Goal: Information Seeking & Learning: Check status

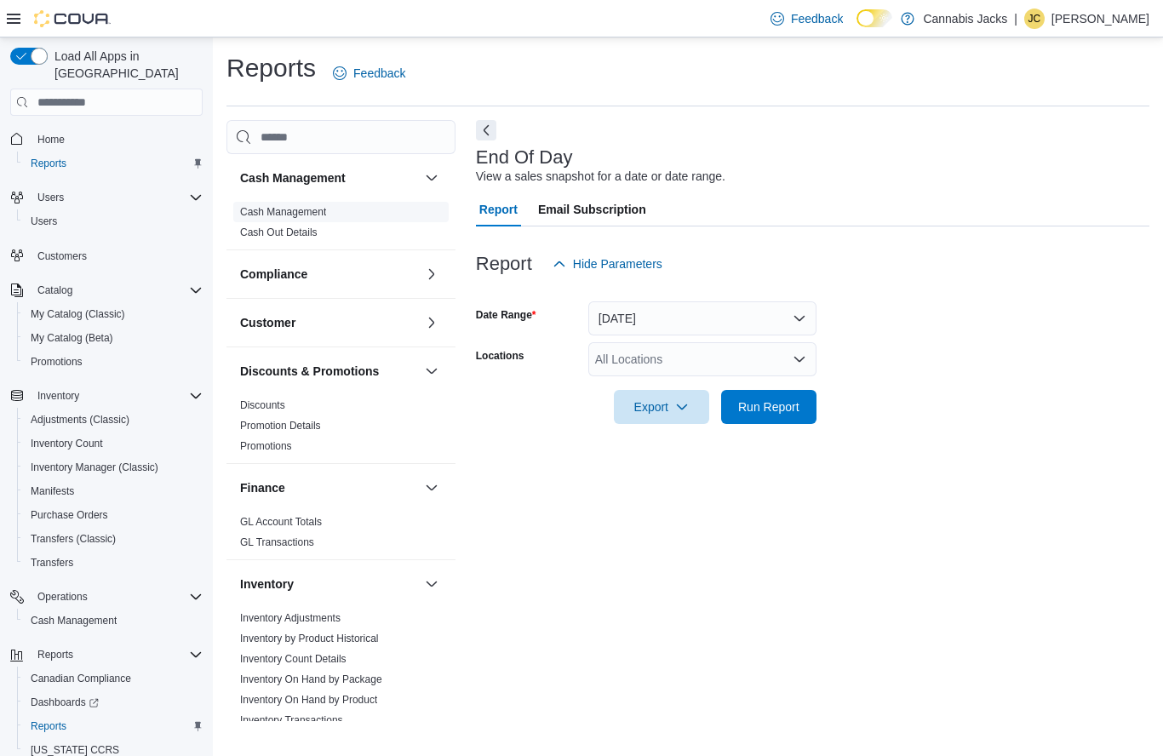
click at [320, 215] on link "Cash Management" at bounding box center [283, 212] width 86 height 12
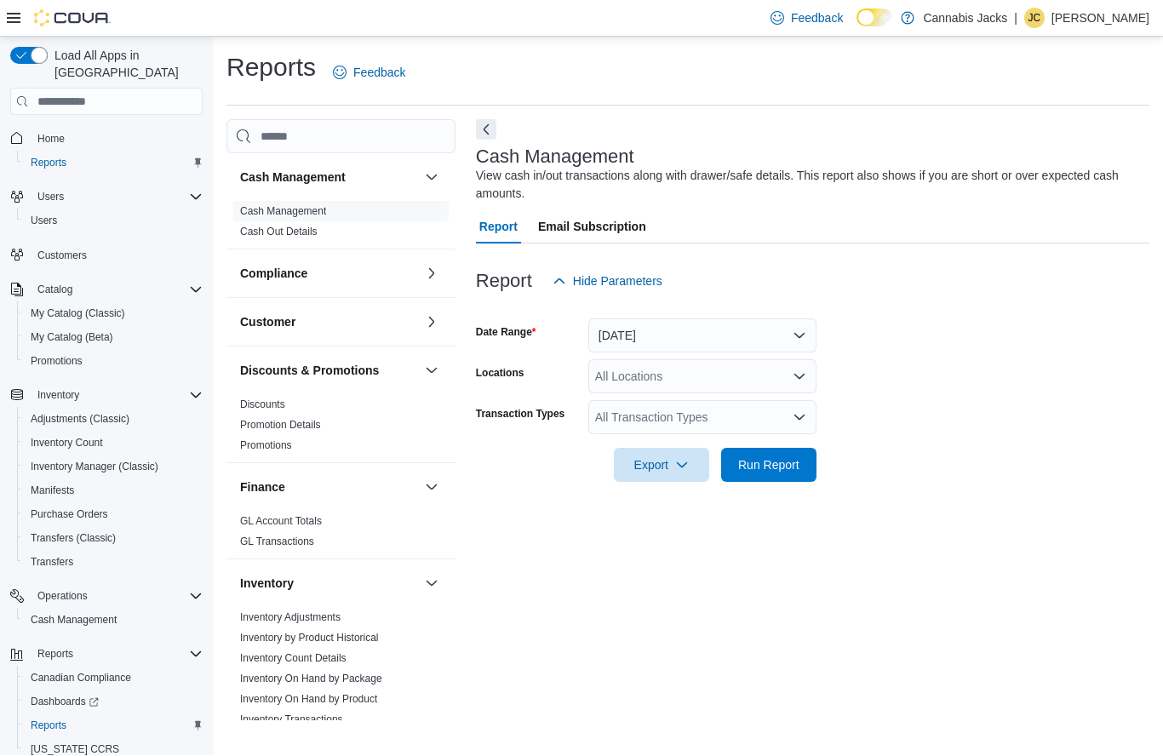
click at [672, 331] on button "[DATE]" at bounding box center [702, 336] width 228 height 34
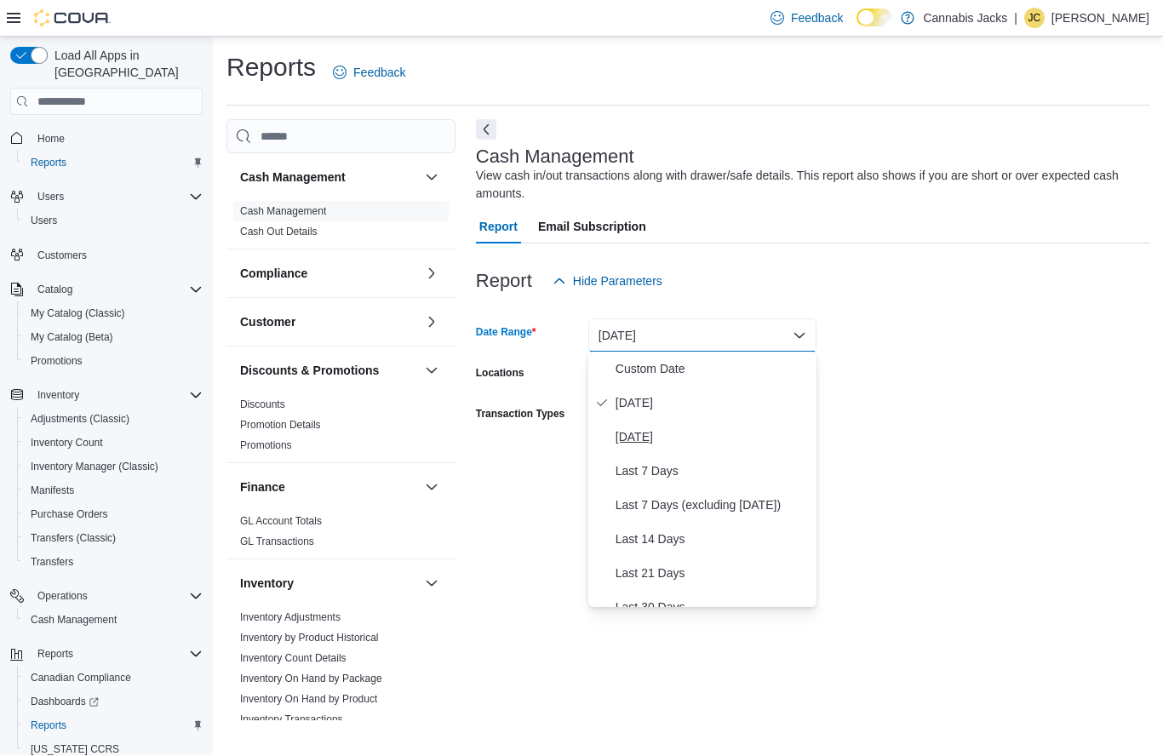
click at [679, 438] on span "[DATE]" at bounding box center [713, 437] width 194 height 20
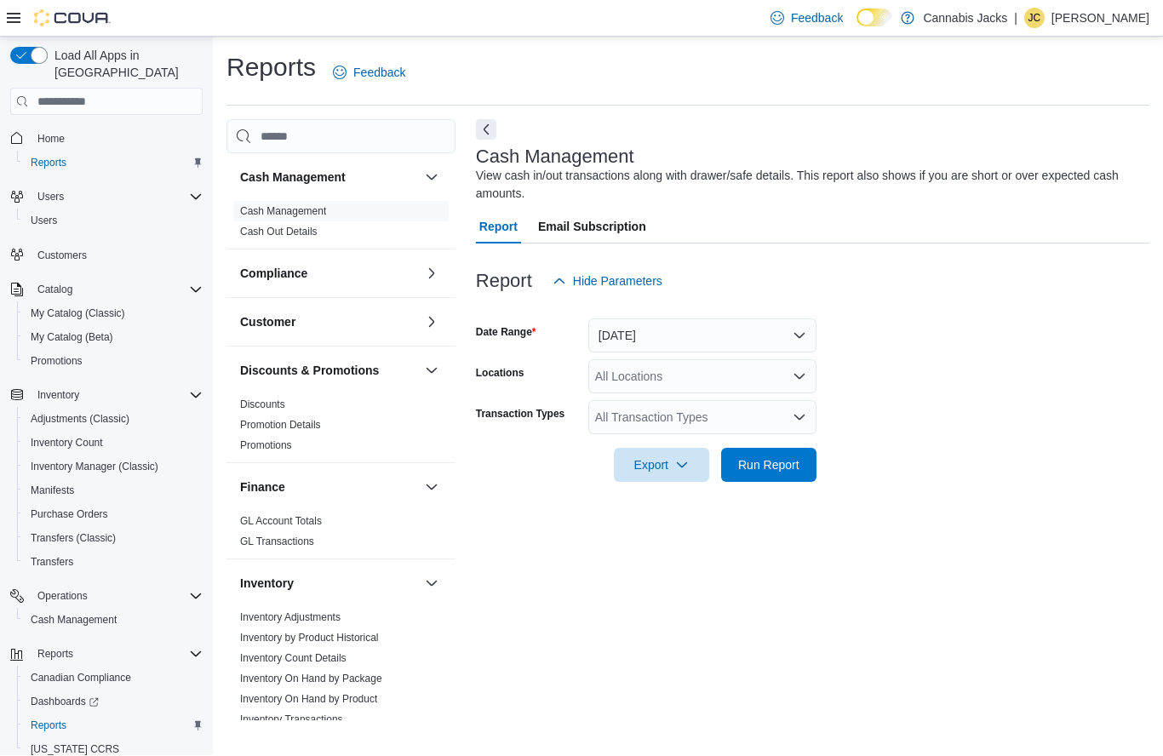
click at [711, 372] on div "All Locations" at bounding box center [702, 377] width 228 height 34
type input "*****"
click at [719, 432] on div "[GEOGRAPHIC_DATA]" at bounding box center [702, 429] width 208 height 17
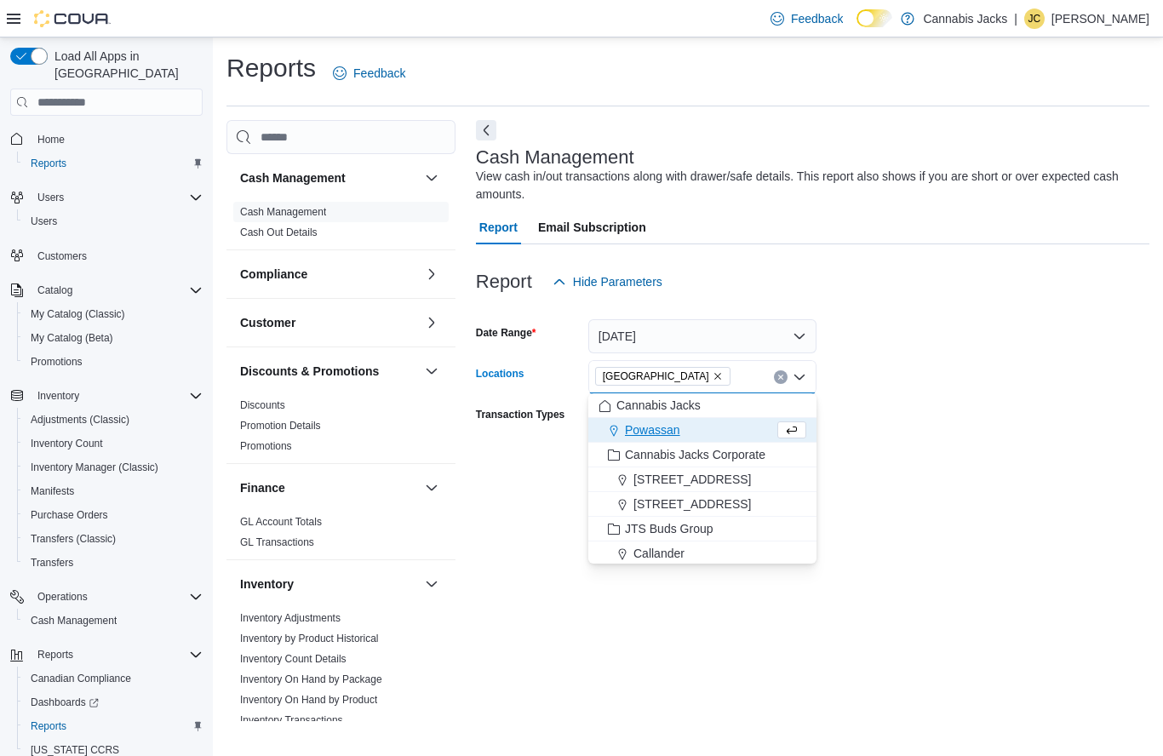
click at [917, 416] on form "Date Range [DATE] Locations [GEOGRAPHIC_DATA] Combo box. Selected. [GEOGRAPHIC_…" at bounding box center [812, 391] width 673 height 184
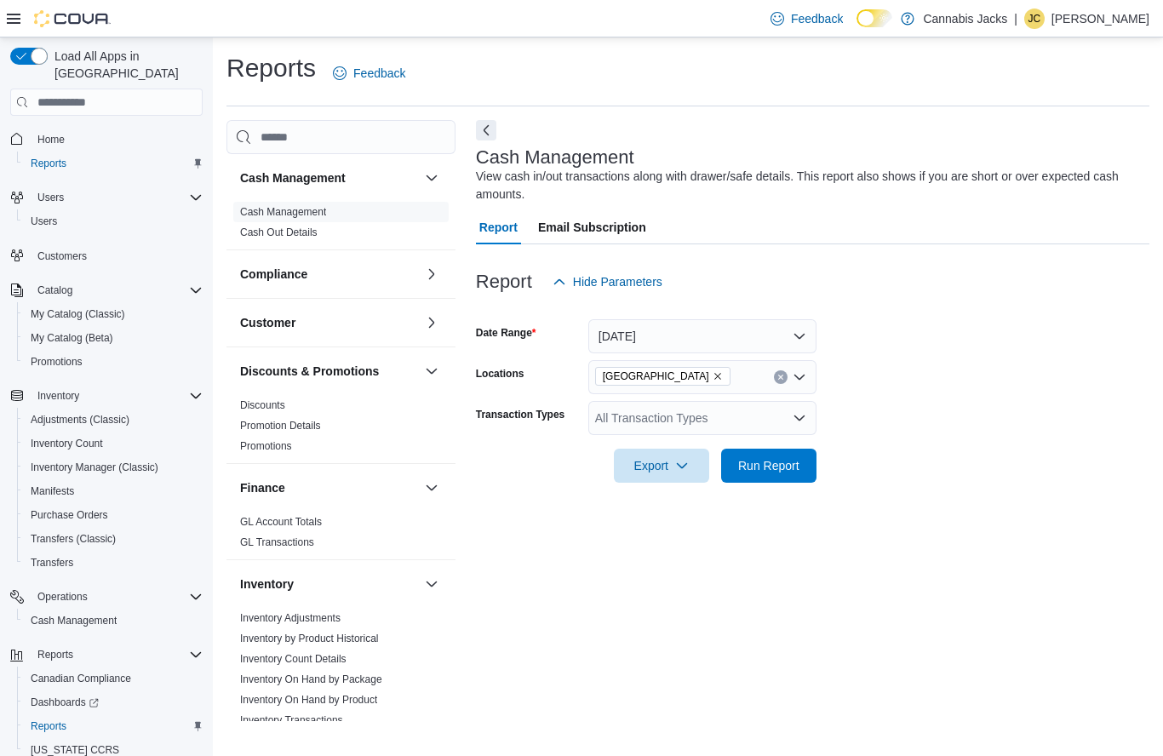
click at [736, 422] on div "All Transaction Types" at bounding box center [702, 418] width 228 height 34
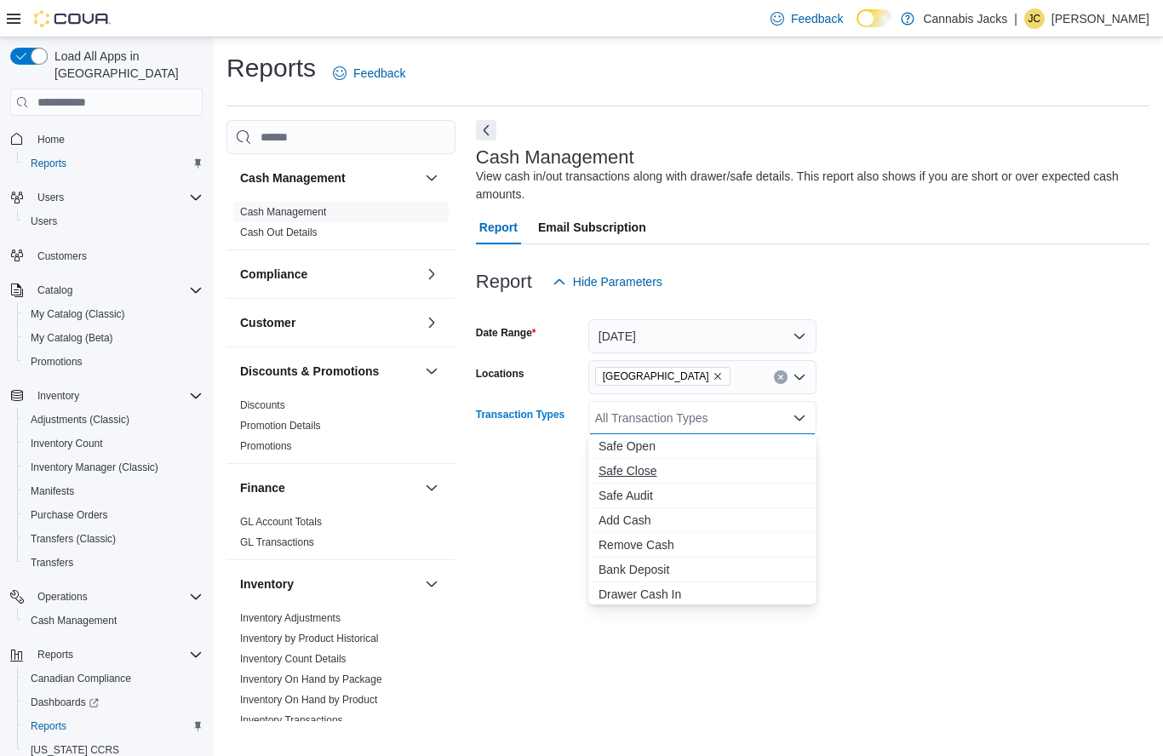
click at [664, 482] on button "Safe Close" at bounding box center [702, 471] width 228 height 25
click at [896, 441] on div at bounding box center [812, 442] width 673 height 14
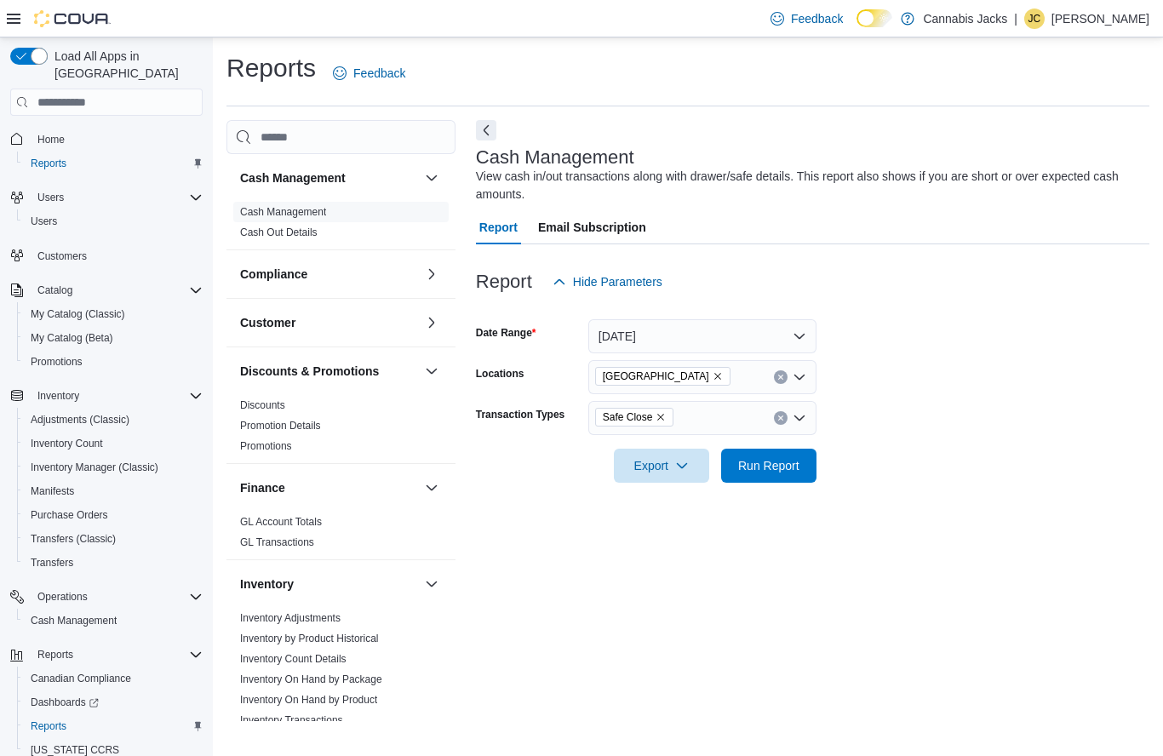
click at [723, 381] on div "[GEOGRAPHIC_DATA]" at bounding box center [702, 377] width 228 height 34
type input "*****"
click at [742, 399] on div "Callander" at bounding box center [702, 405] width 208 height 17
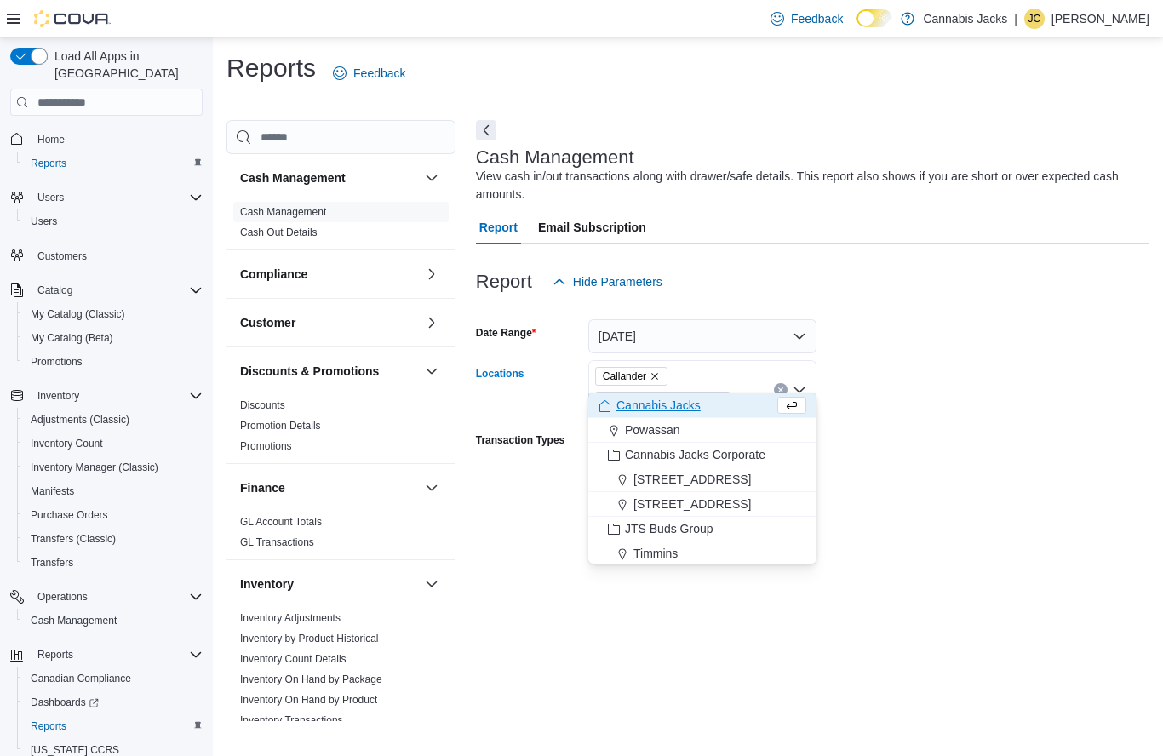
click at [937, 396] on form "Date Range [DATE] Locations Callander [GEOGRAPHIC_DATA] Combo box. Selected. Ca…" at bounding box center [812, 403] width 673 height 209
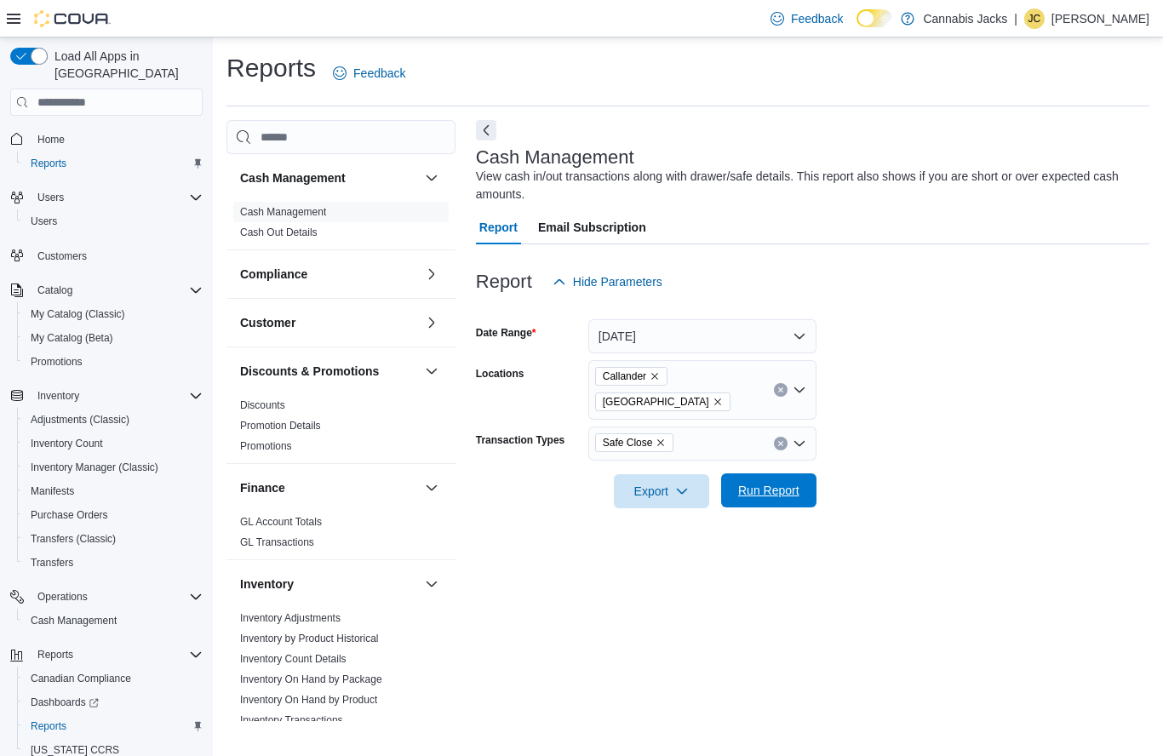
click at [799, 473] on span "Run Report" at bounding box center [768, 490] width 75 height 34
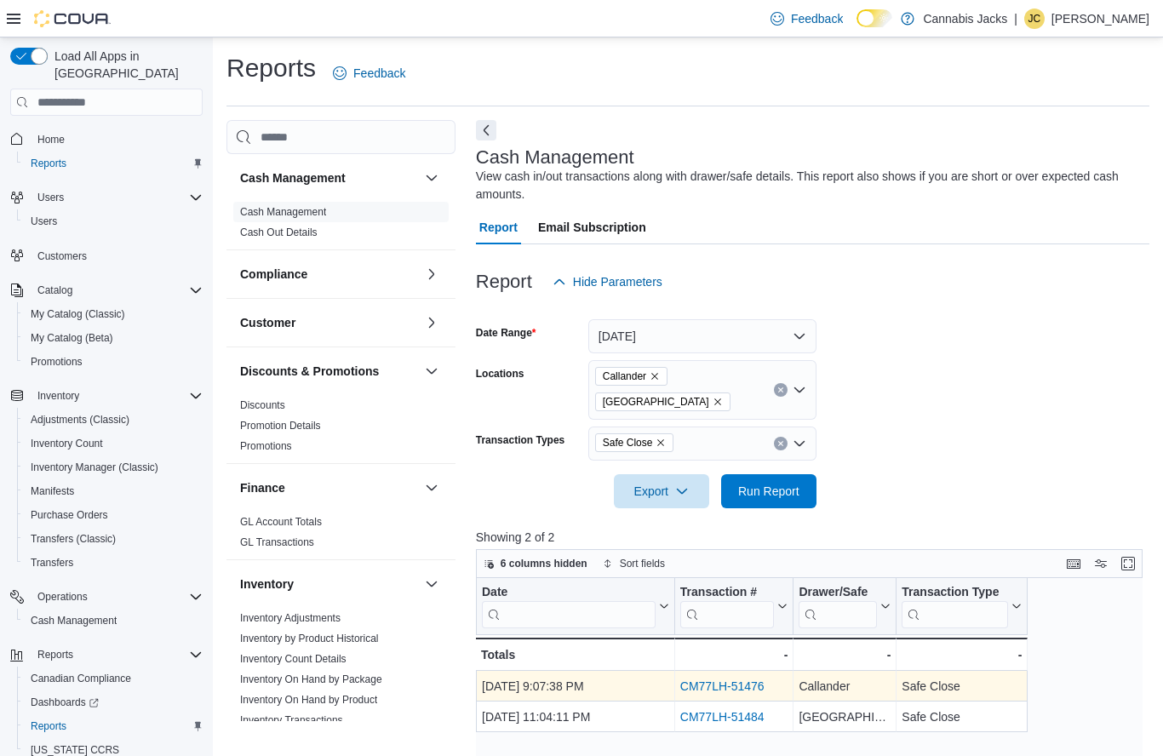
click at [730, 680] on link "CM77LH-51476" at bounding box center [722, 687] width 84 height 14
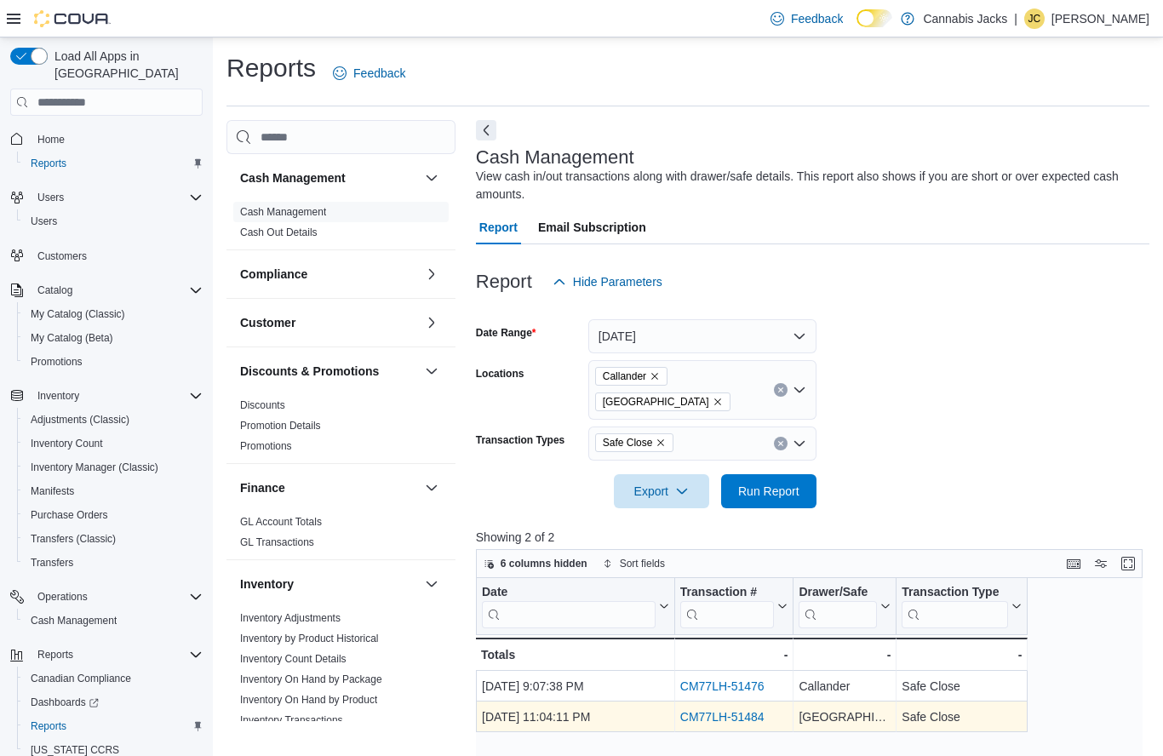
click at [749, 711] on link "CM77LH-51484" at bounding box center [722, 718] width 84 height 14
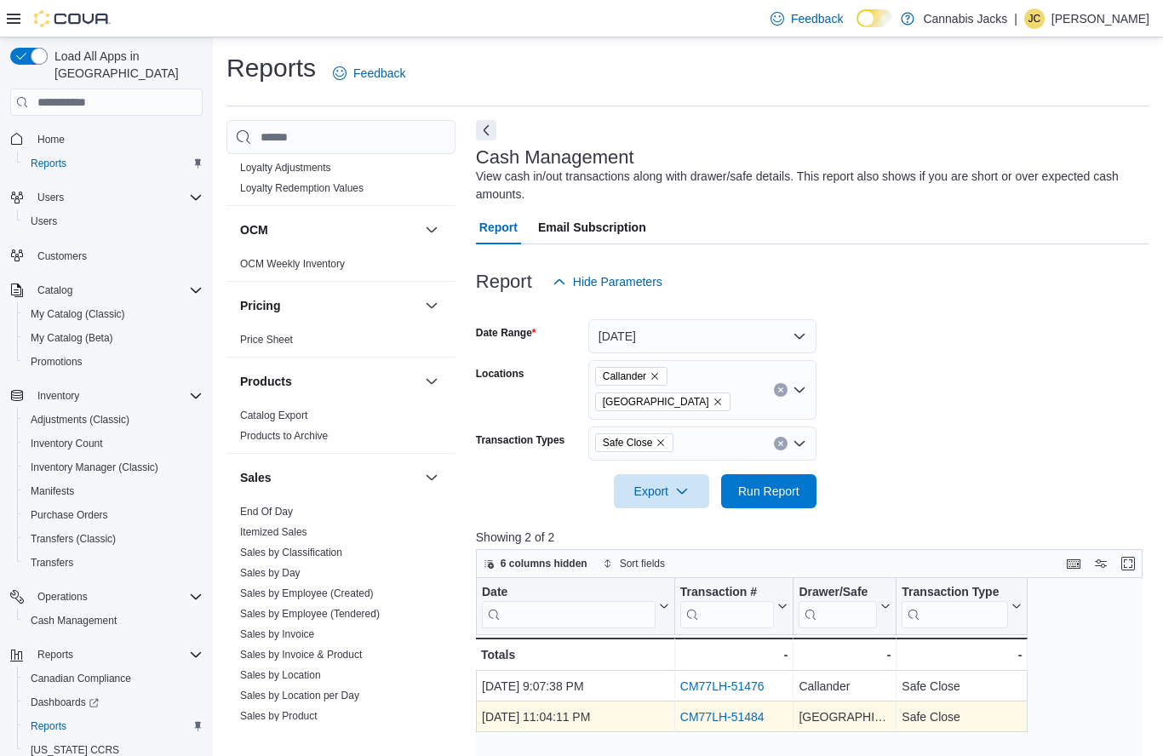
scroll to position [789, 0]
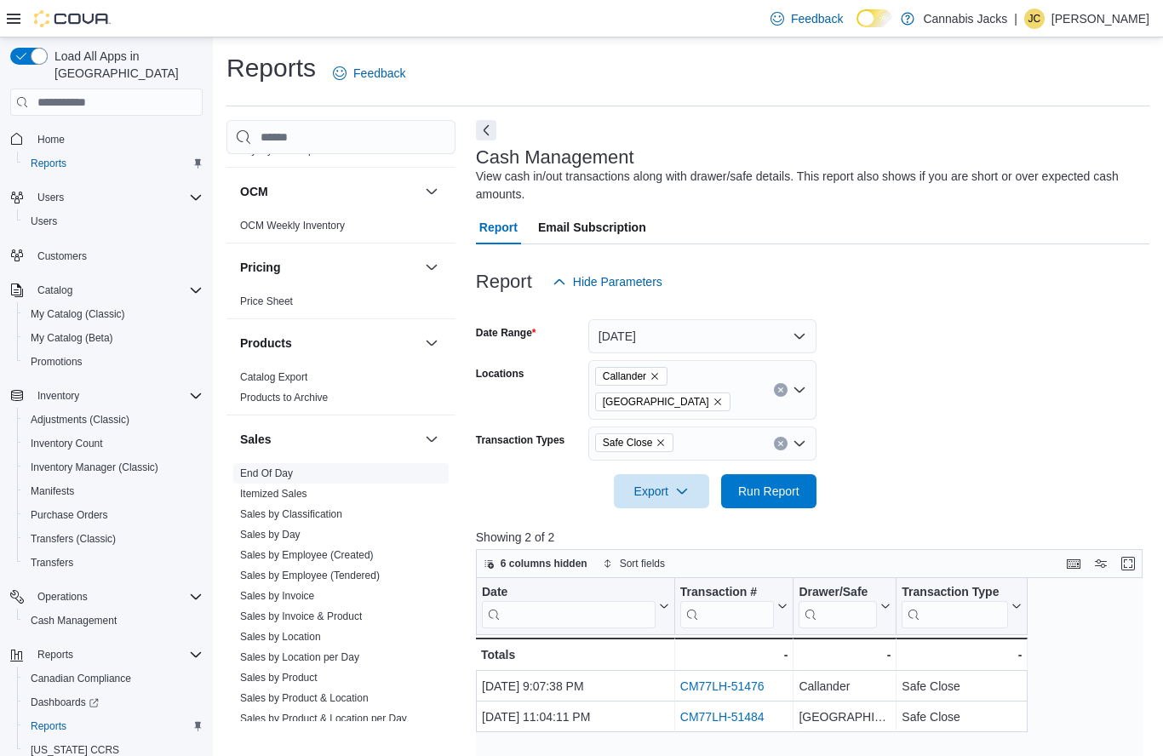
click at [283, 471] on link "End Of Day" at bounding box center [266, 473] width 53 height 12
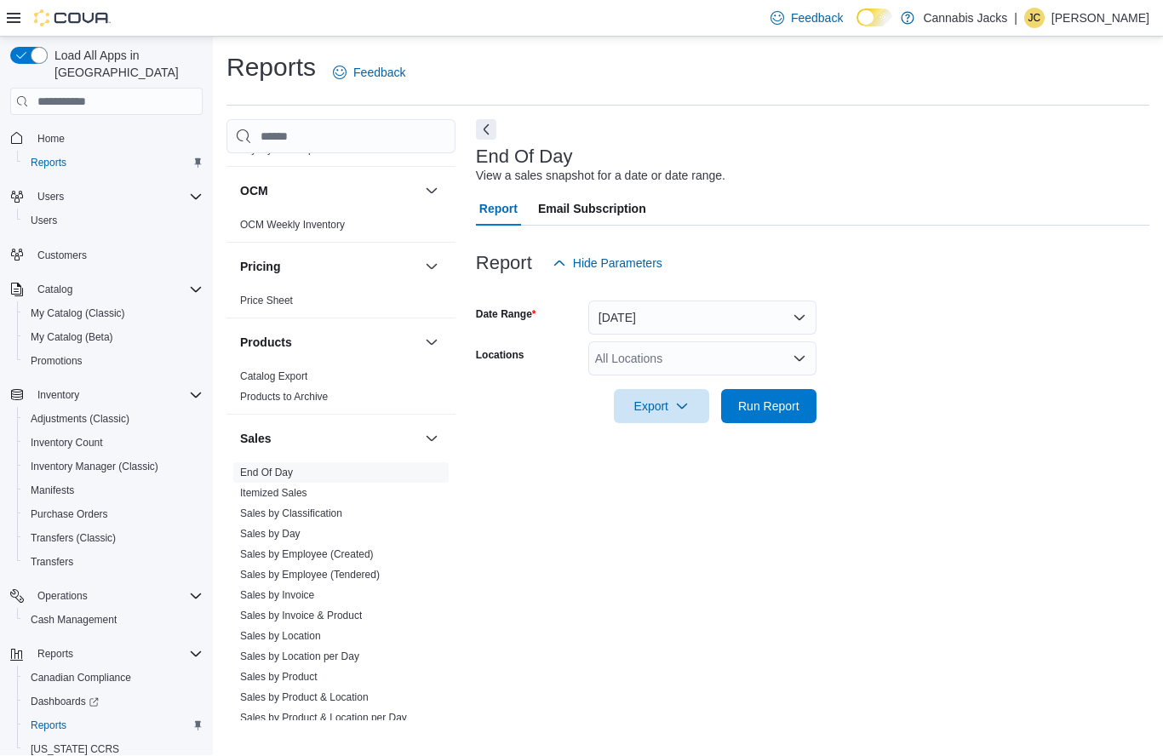
click at [664, 318] on button "[DATE]" at bounding box center [702, 318] width 228 height 34
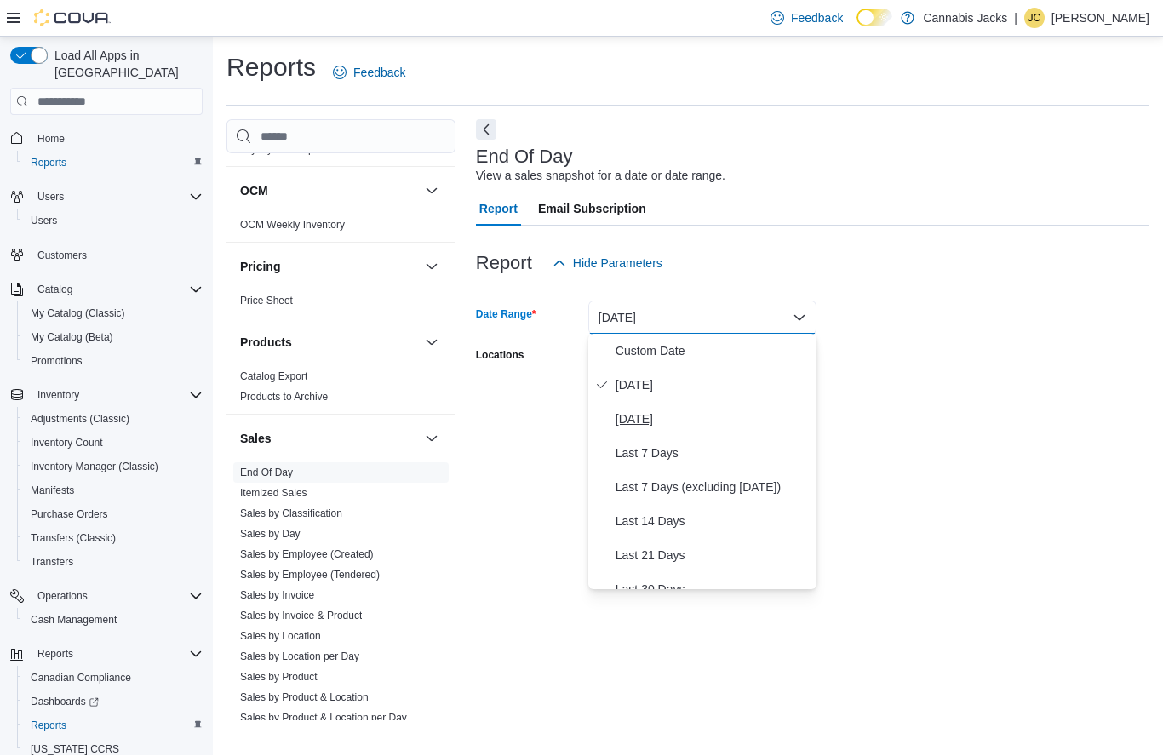
click at [673, 421] on span "[DATE]" at bounding box center [713, 419] width 194 height 20
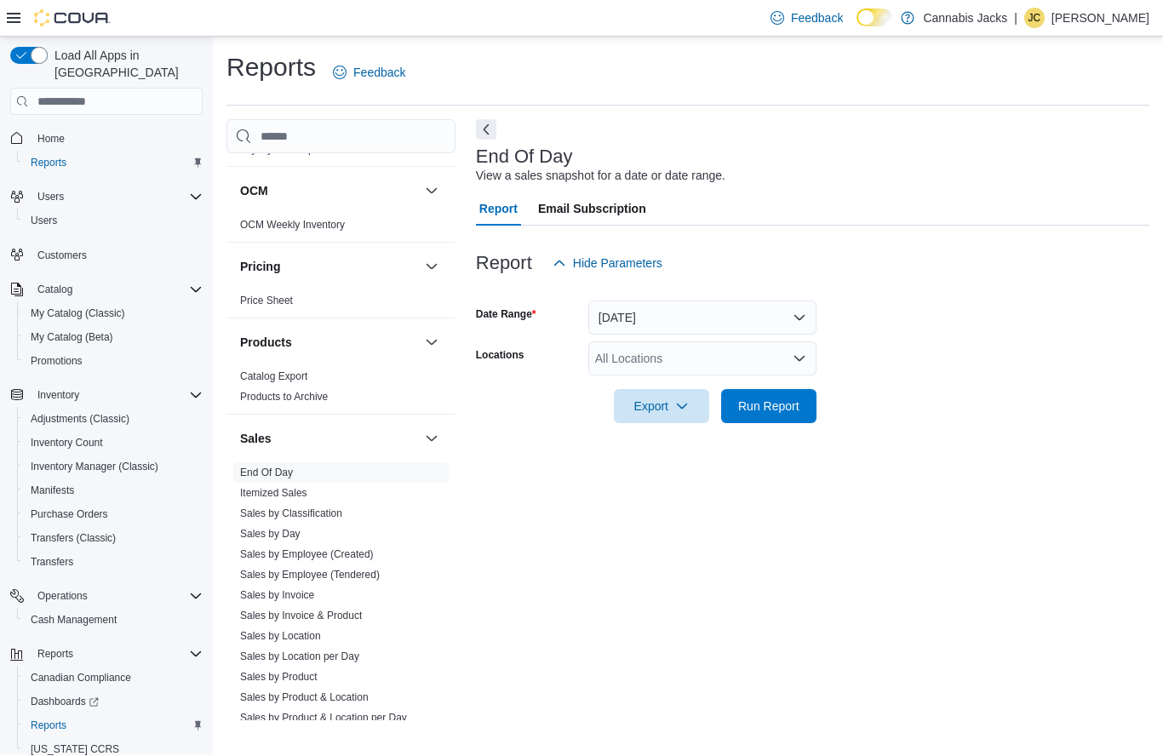
click at [701, 369] on div "All Locations" at bounding box center [702, 359] width 228 height 34
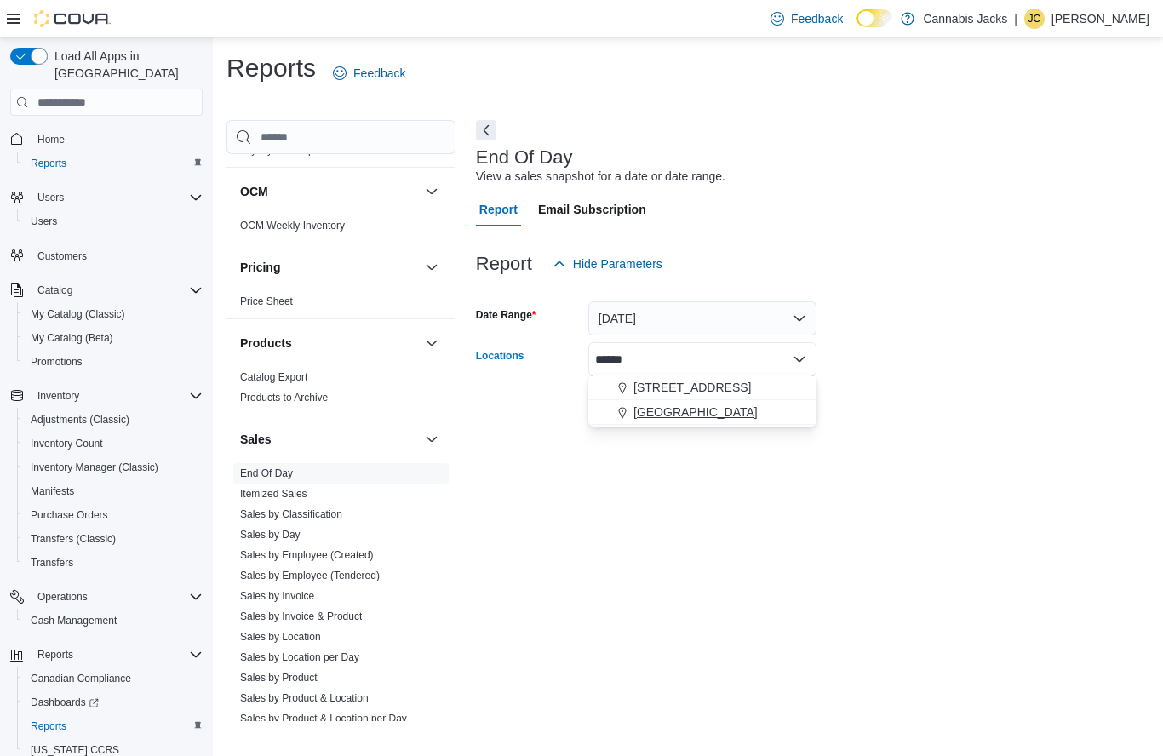
type input "*****"
click at [711, 417] on div "[GEOGRAPHIC_DATA]" at bounding box center [702, 412] width 208 height 17
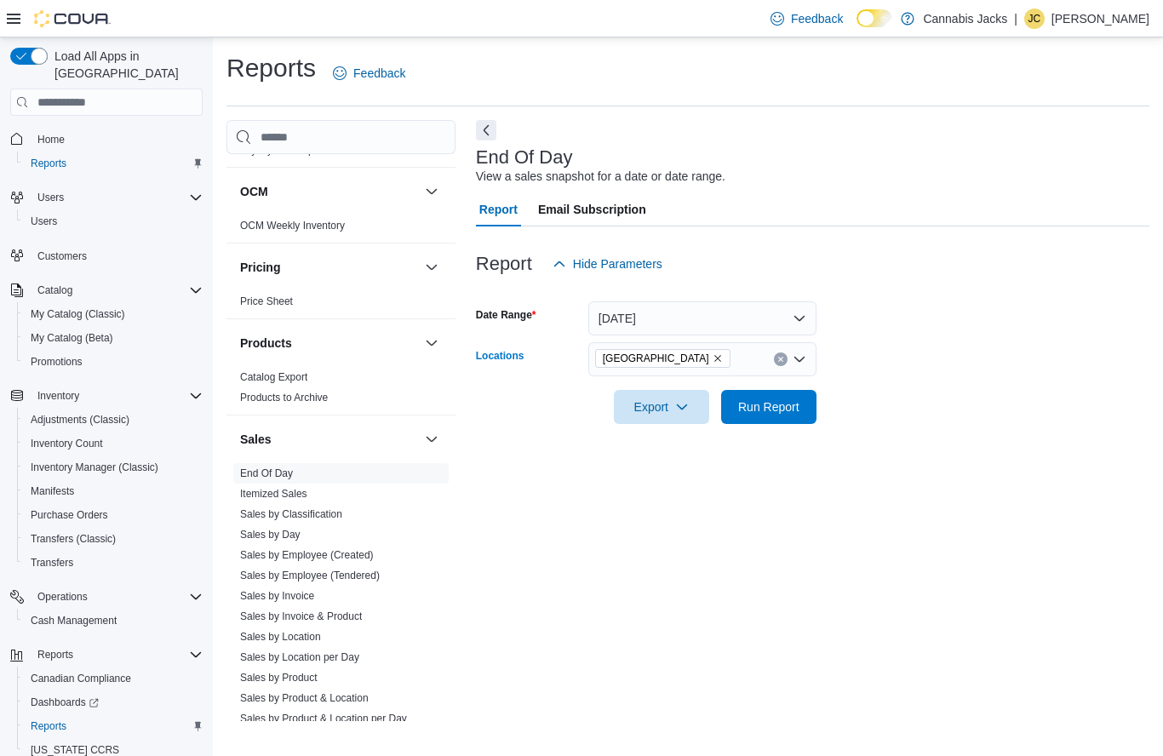
click at [982, 484] on div "End Of Day View a sales snapshot for a date or date range. Report Email Subscri…" at bounding box center [812, 420] width 673 height 601
click at [788, 398] on span "Run Report" at bounding box center [768, 406] width 75 height 34
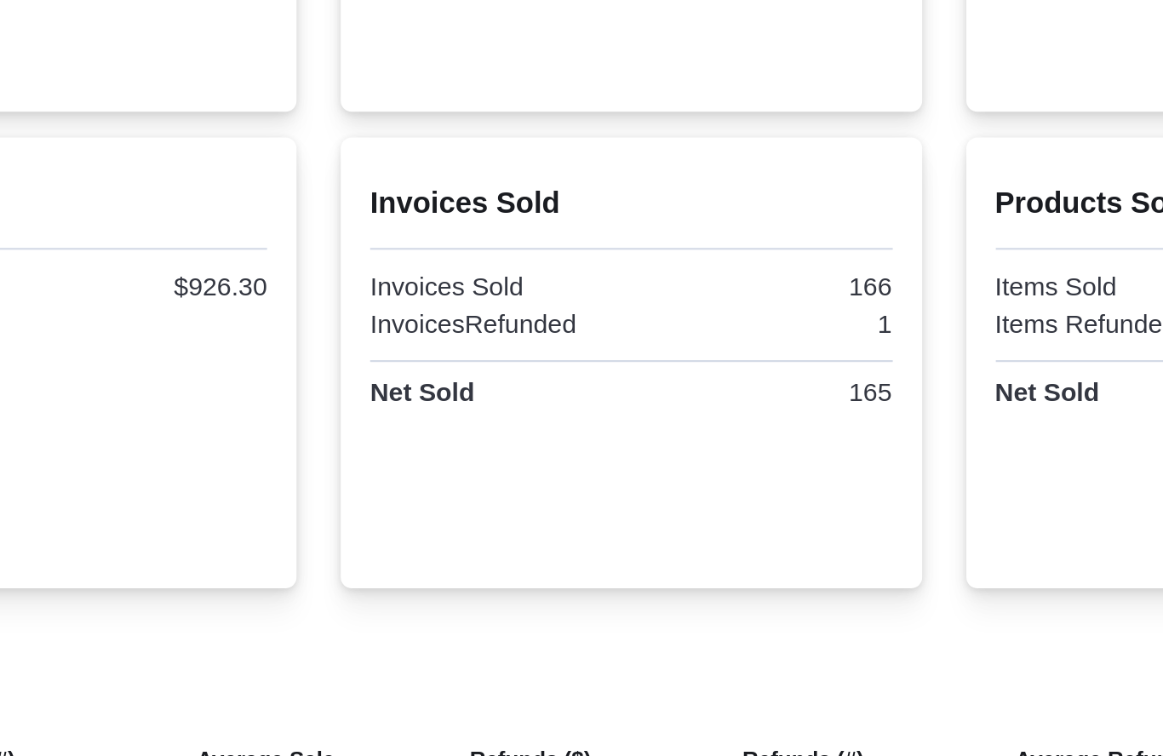
scroll to position [145, 0]
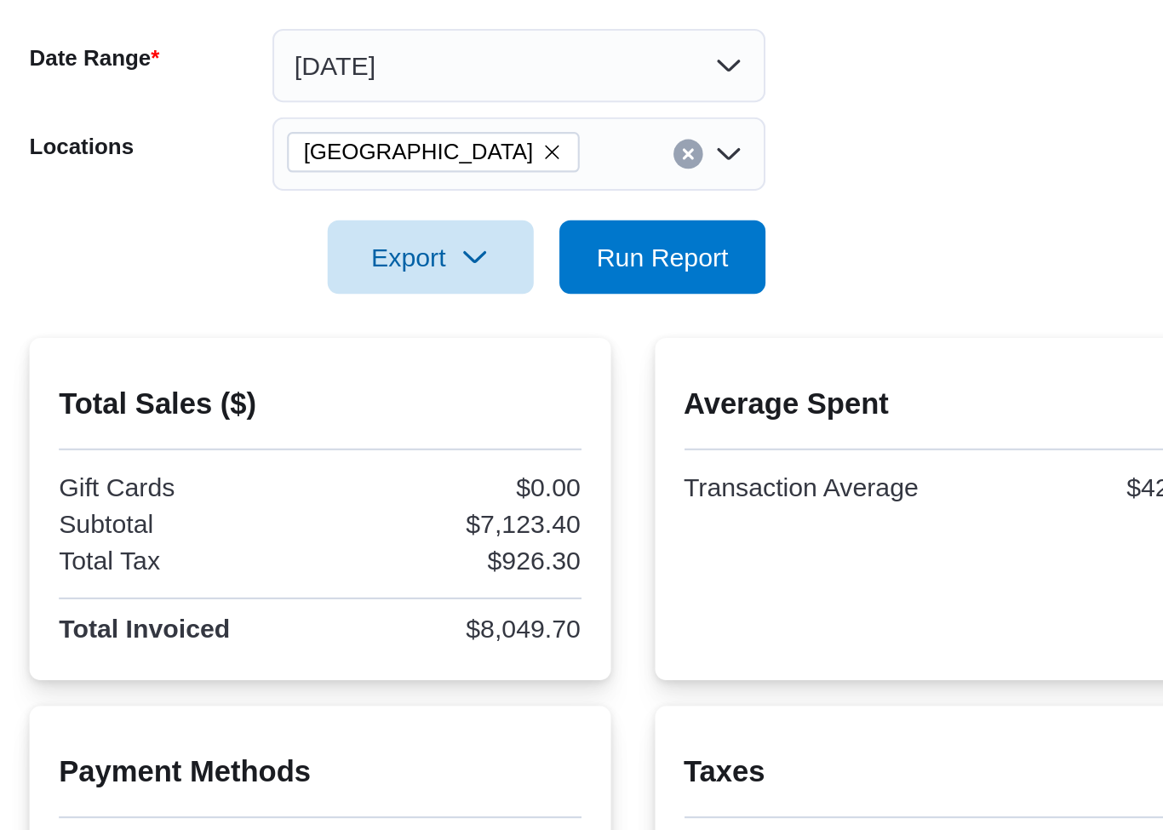
click at [250, 213] on icon "Remove North Bay from selection in this group" at bounding box center [255, 218] width 10 height 10
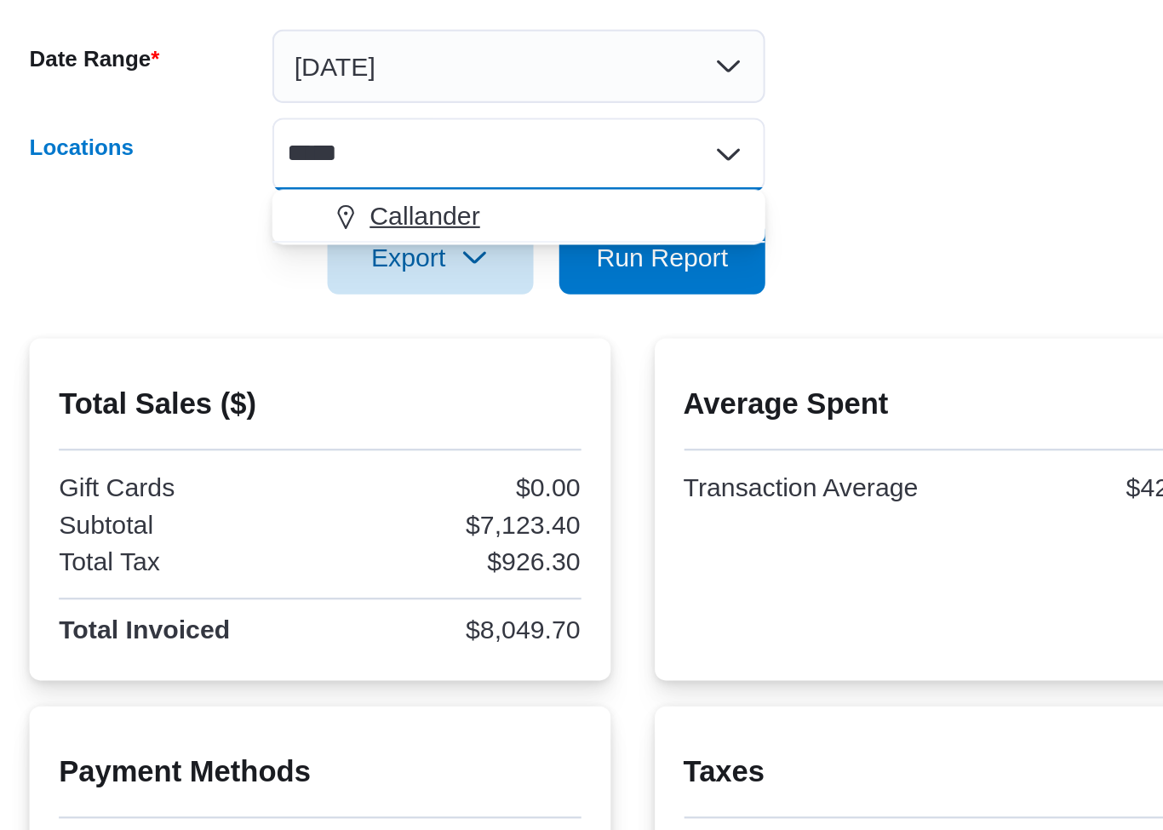
type input "*****"
click at [236, 238] on div "Callander" at bounding box center [240, 246] width 208 height 17
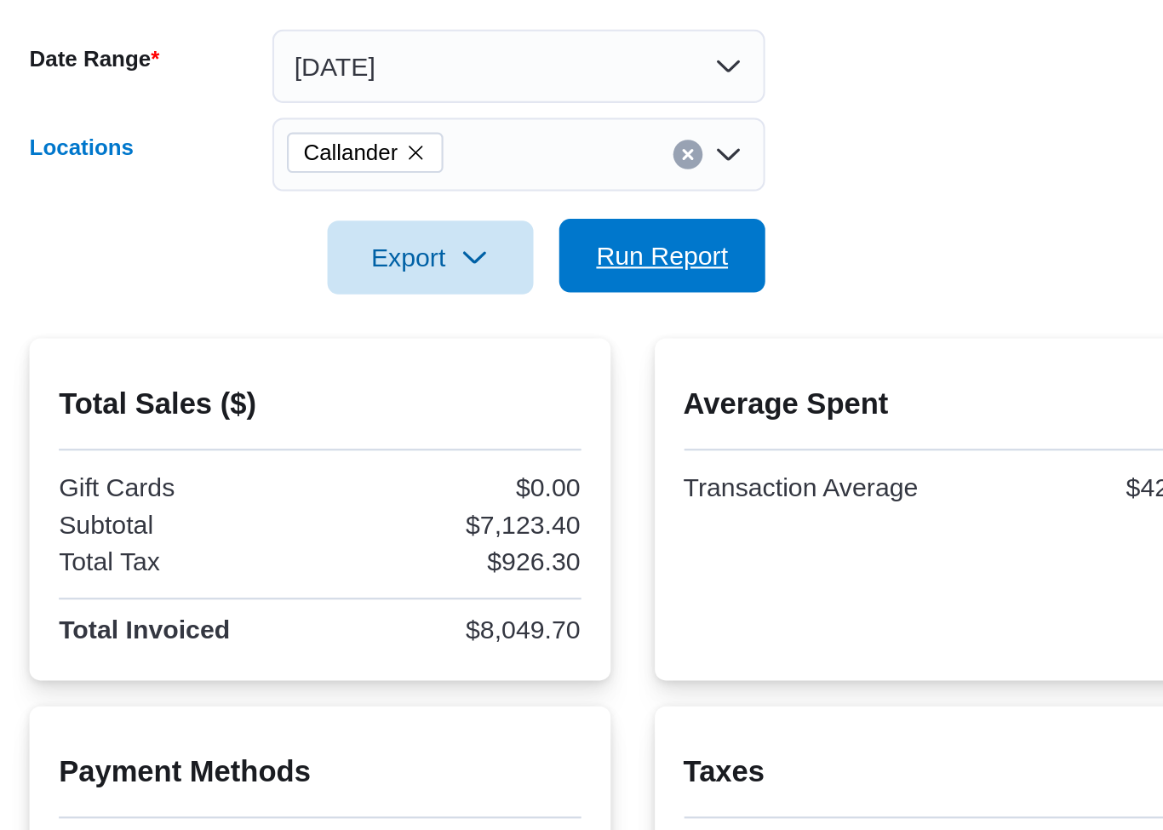
click at [329, 257] on span "Run Report" at bounding box center [306, 265] width 61 height 17
